Goal: Task Accomplishment & Management: Use online tool/utility

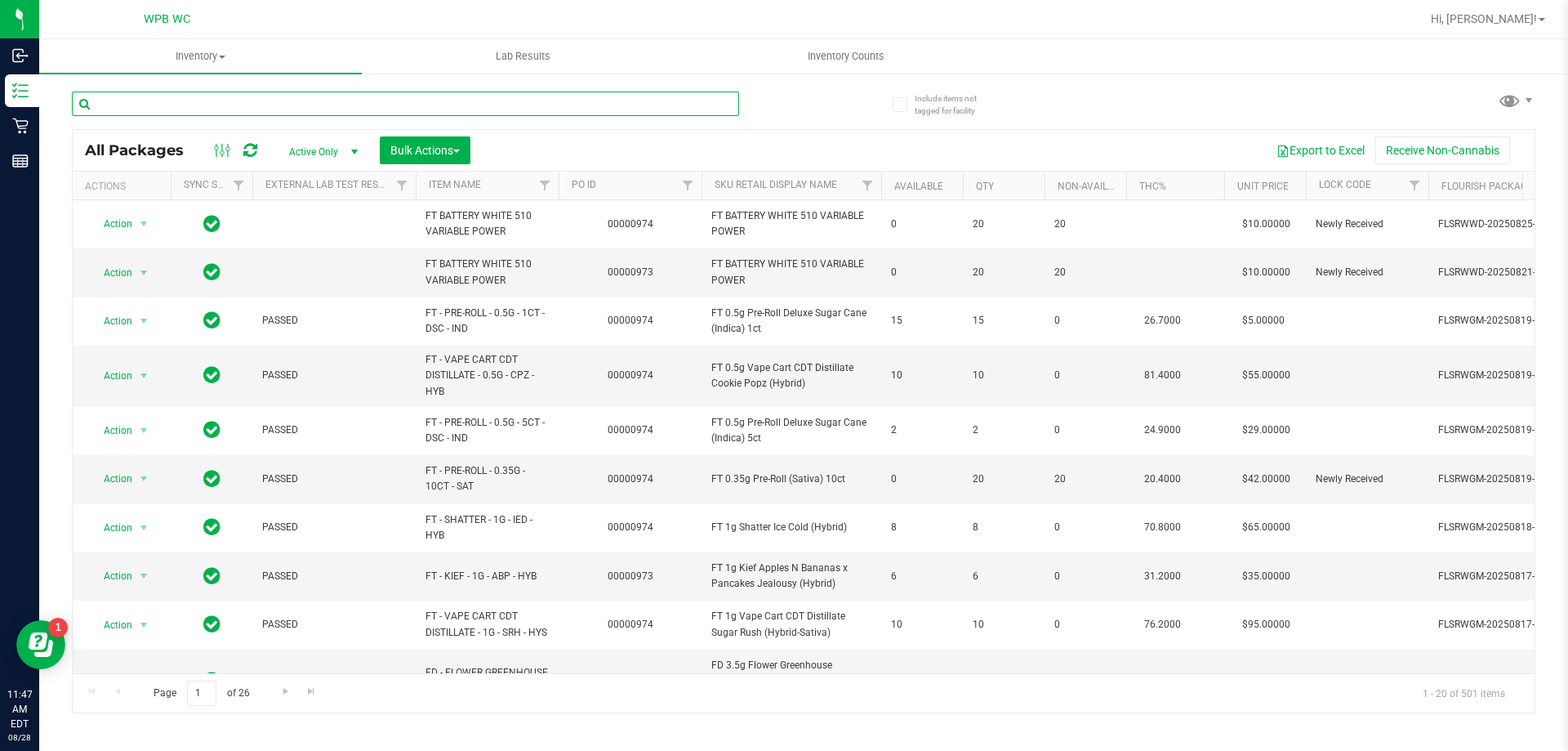
click at [243, 103] on input "text" at bounding box center [406, 104] width 667 height 25
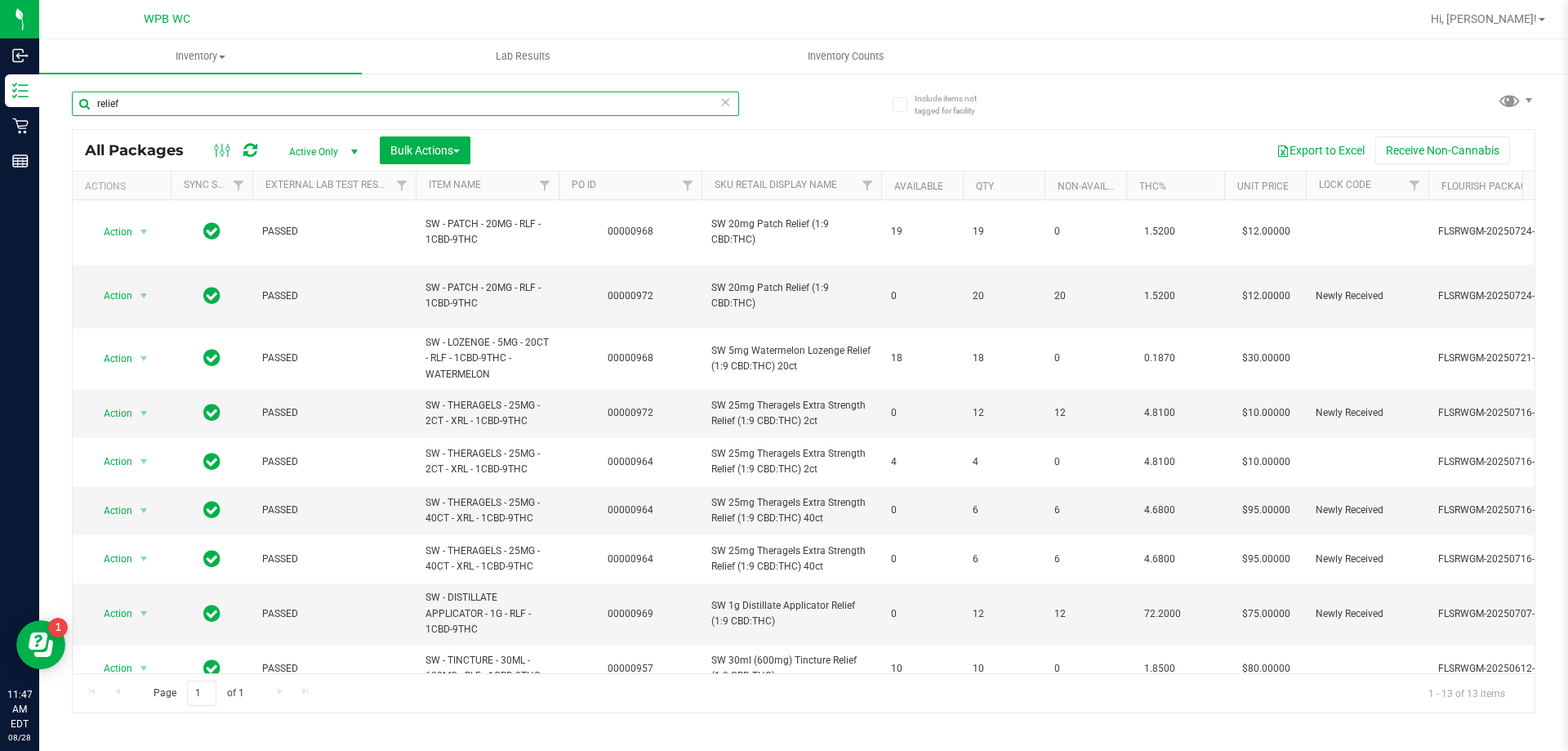
click at [264, 94] on input "relief" at bounding box center [406, 104] width 667 height 25
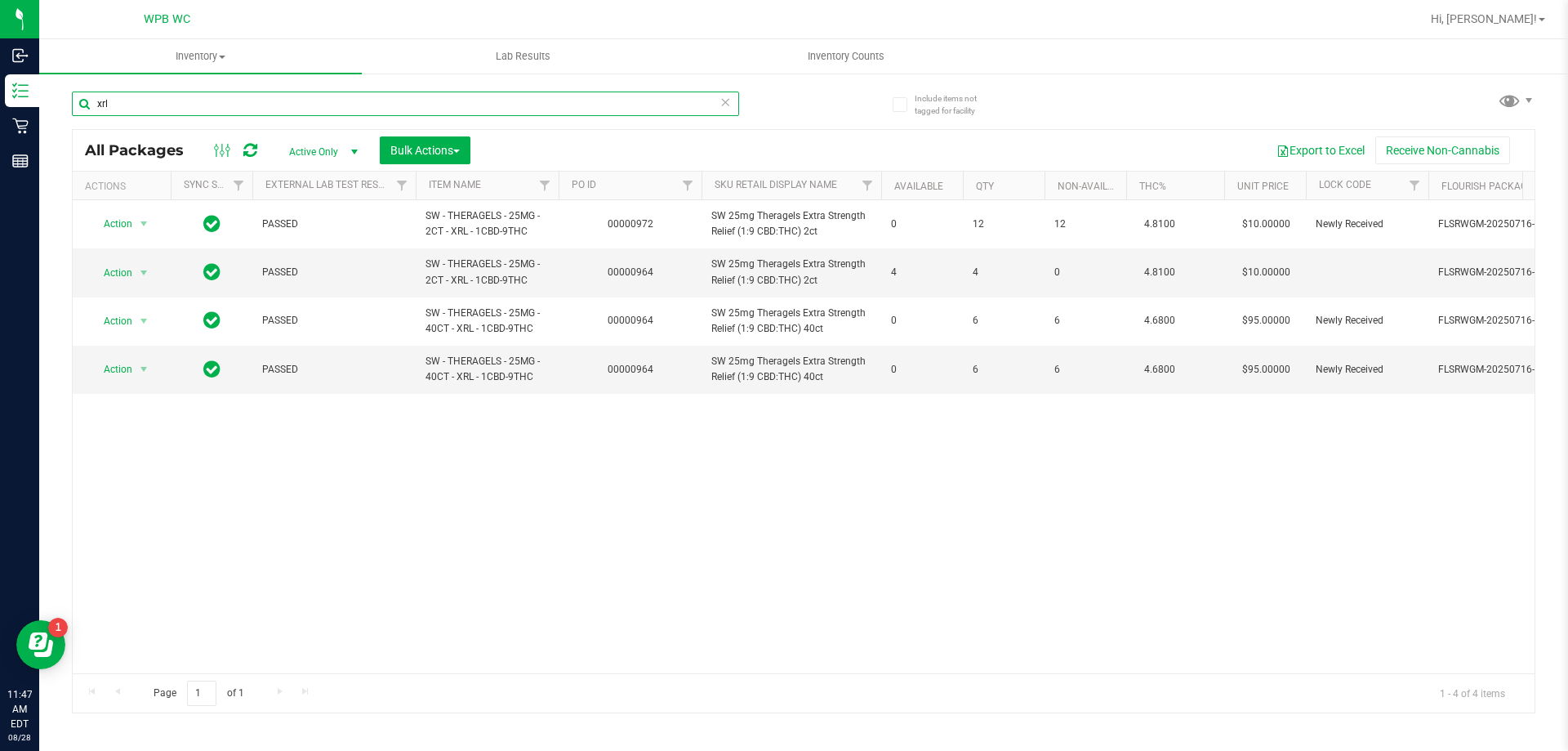
click at [253, 92] on input "xrl" at bounding box center [406, 104] width 667 height 25
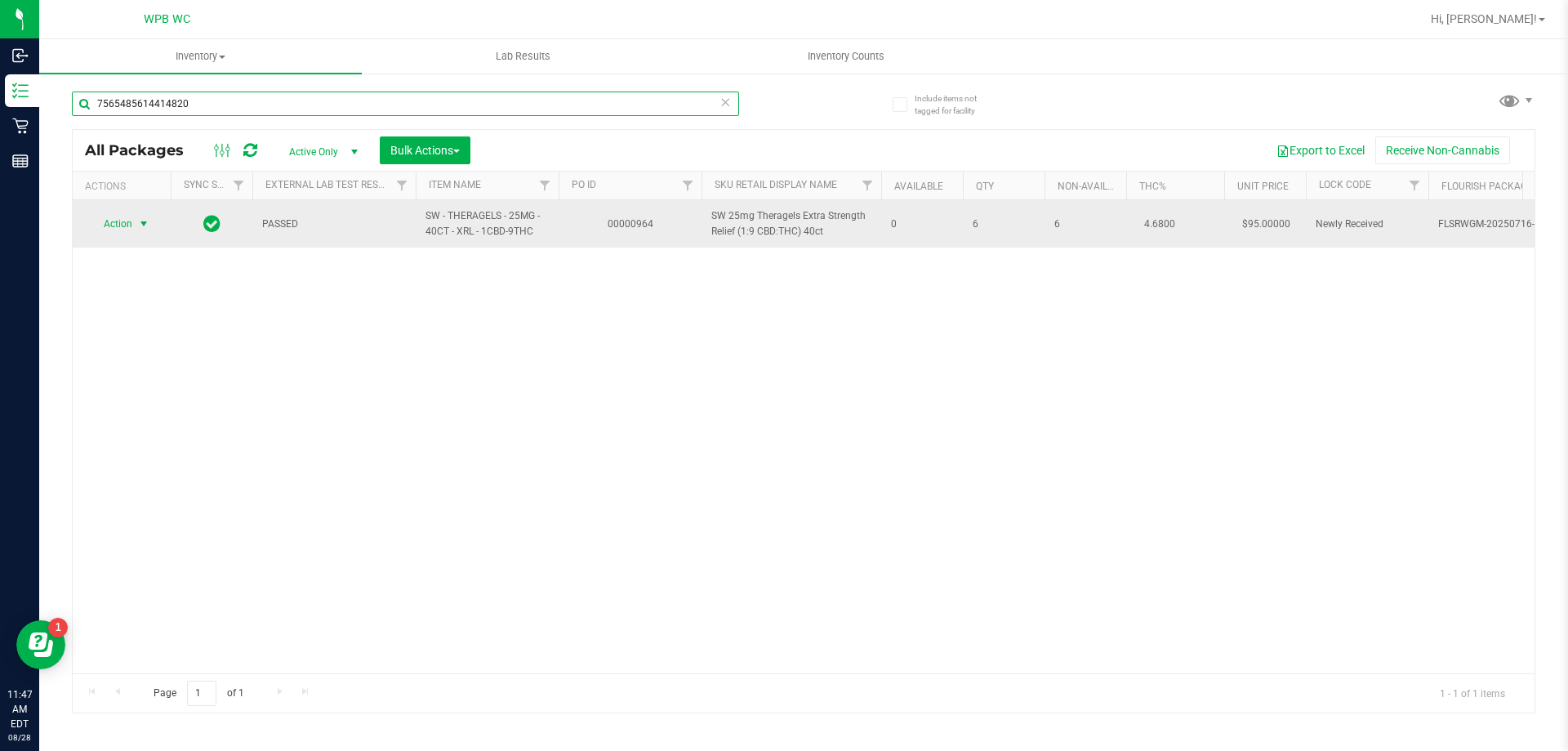
type input "7565485614414820"
click at [144, 226] on span "select" at bounding box center [143, 224] width 13 height 13
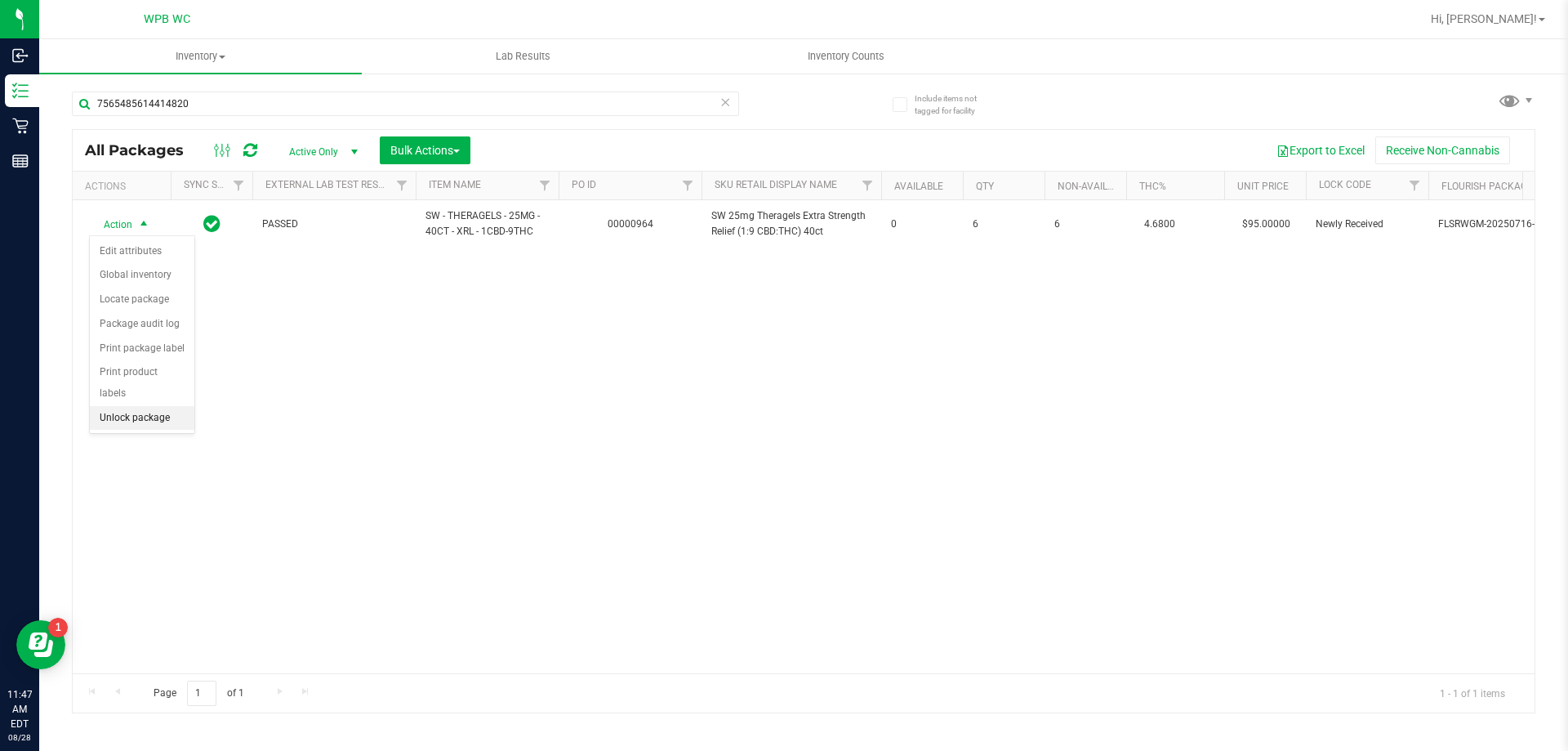
click at [142, 406] on li "Unlock package" at bounding box center [142, 418] width 105 height 25
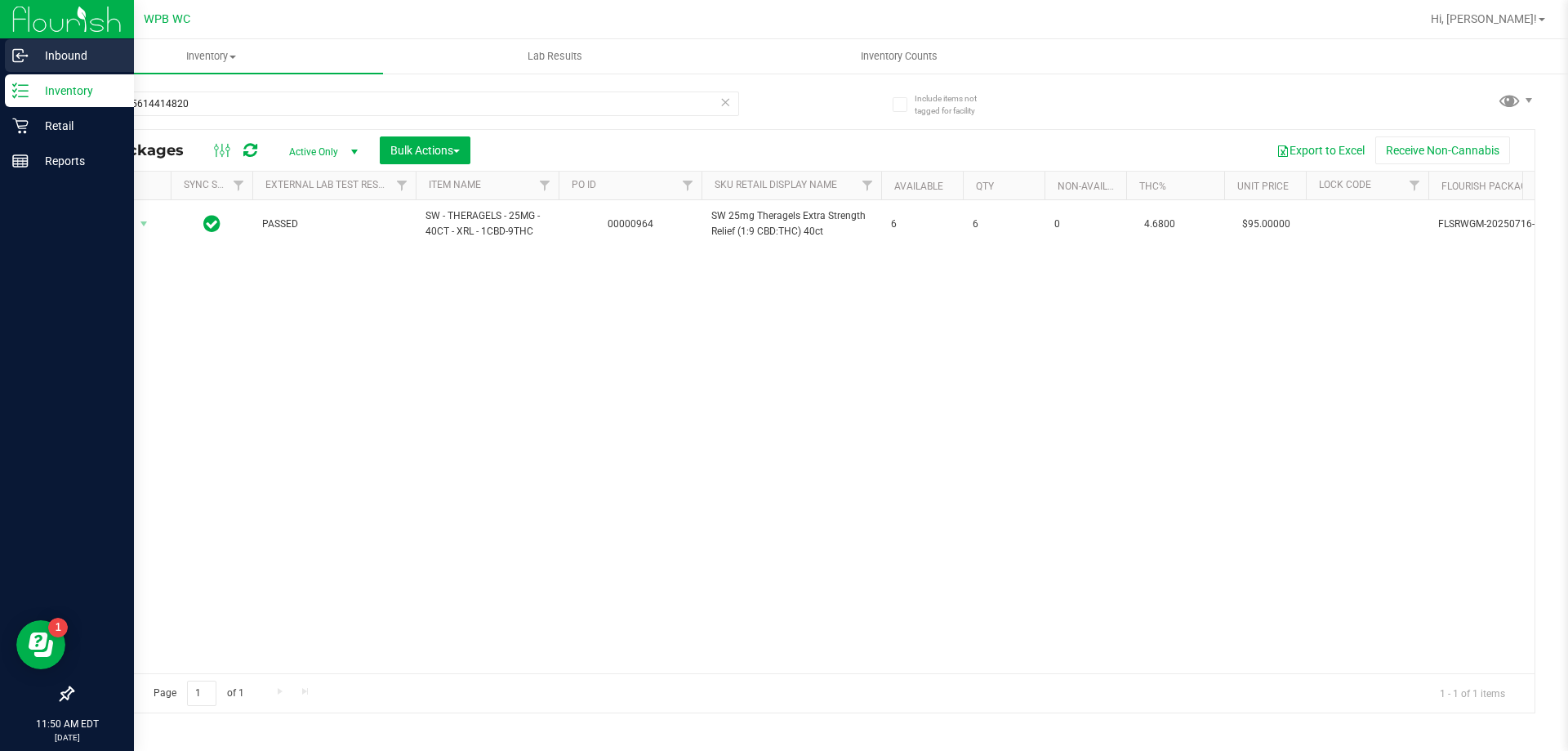
click at [66, 62] on p "Inbound" at bounding box center [77, 55] width 98 height 19
